Goal: Find specific page/section: Find specific page/section

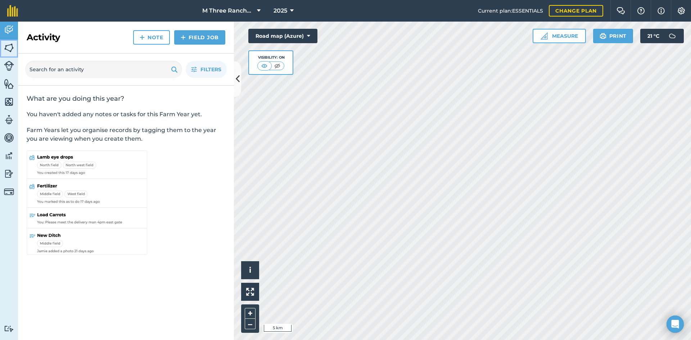
click at [6, 47] on img at bounding box center [9, 47] width 10 height 11
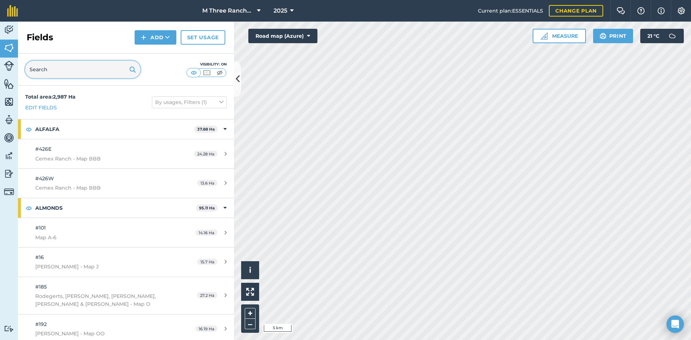
click at [62, 66] on input "text" at bounding box center [82, 69] width 115 height 17
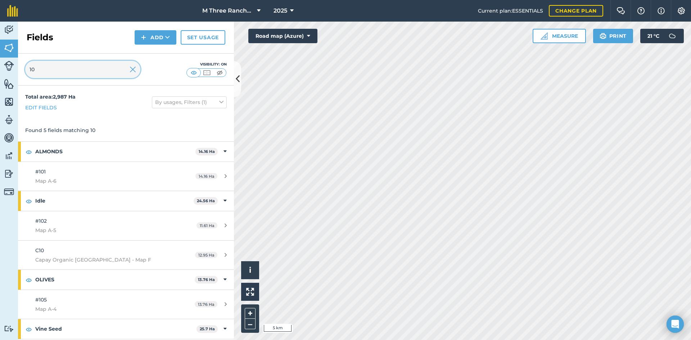
scroll to position [28, 0]
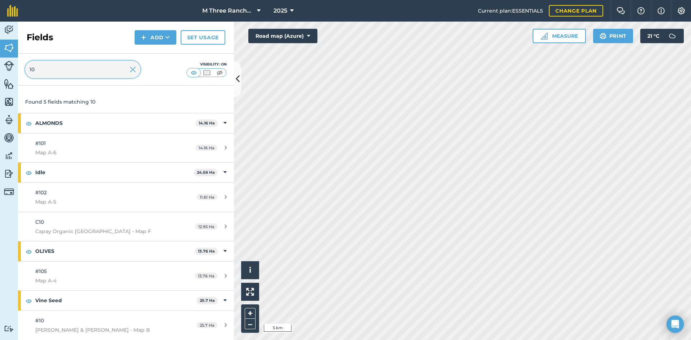
type input "10"
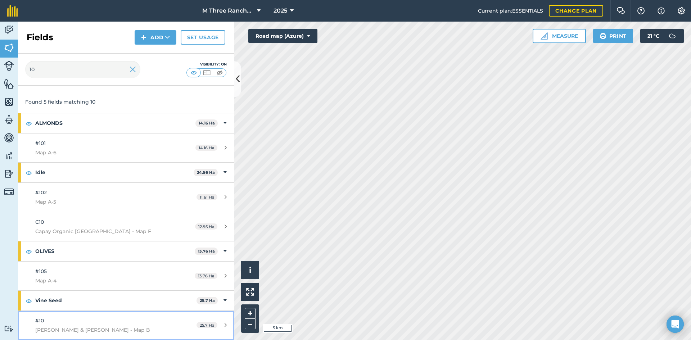
click at [66, 327] on span "Plocher & Brannan - Map B" at bounding box center [102, 330] width 135 height 8
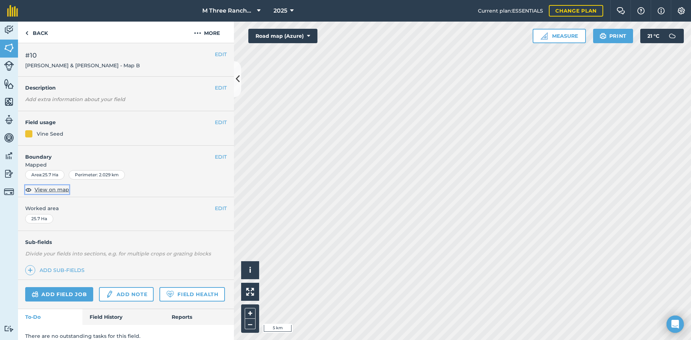
click at [37, 189] on span "View on map" at bounding box center [52, 190] width 35 height 8
click at [35, 35] on link "Back" at bounding box center [36, 32] width 37 height 21
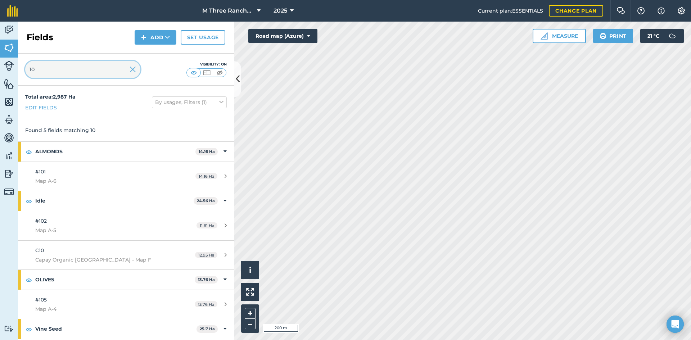
drag, startPoint x: 58, startPoint y: 66, endPoint x: 0, endPoint y: 69, distance: 57.6
click at [0, 69] on div "Activity Fields Livestock Features Maps Team Vehicles Data Reporting Billing Tu…" at bounding box center [345, 181] width 691 height 318
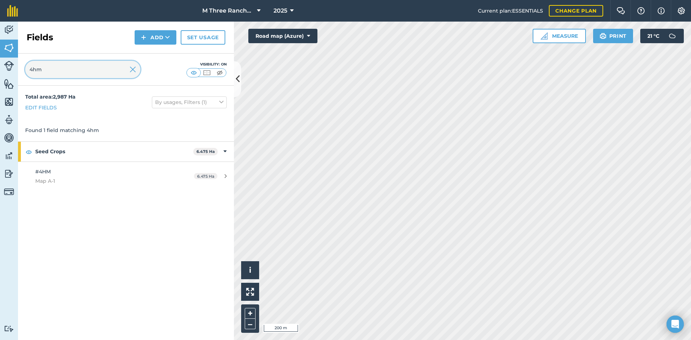
type input "4hm"
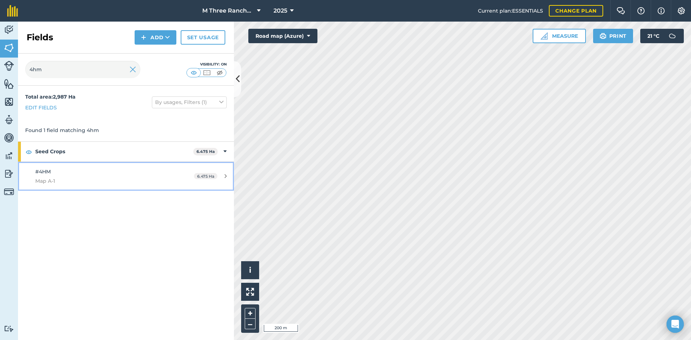
click at [40, 170] on span "#4HM" at bounding box center [42, 171] width 15 height 6
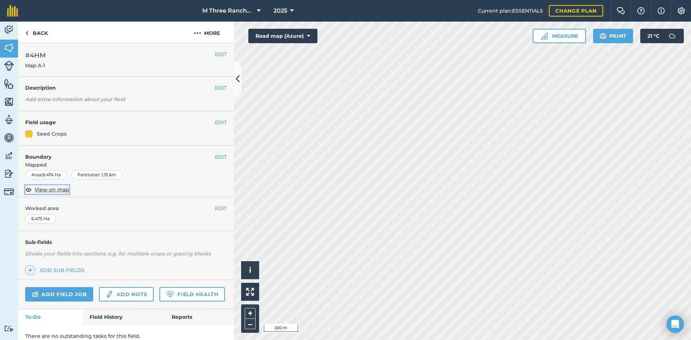
click at [36, 191] on span "View on map" at bounding box center [52, 190] width 35 height 8
